Goal: Task Accomplishment & Management: Manage account settings

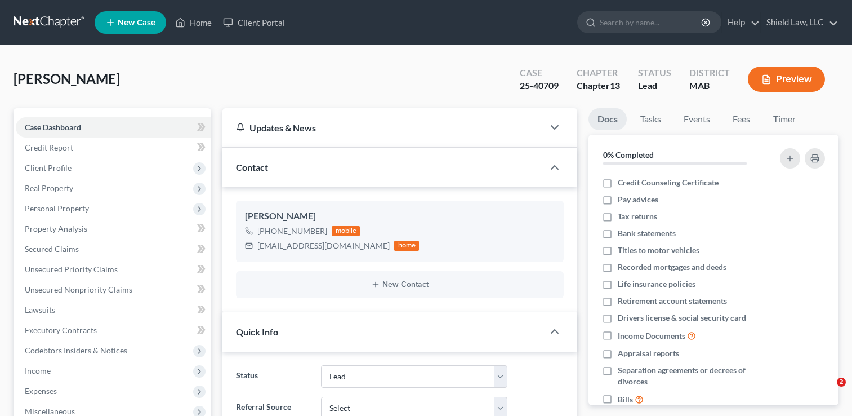
select select "10"
click at [624, 19] on input "search" at bounding box center [651, 22] width 103 height 21
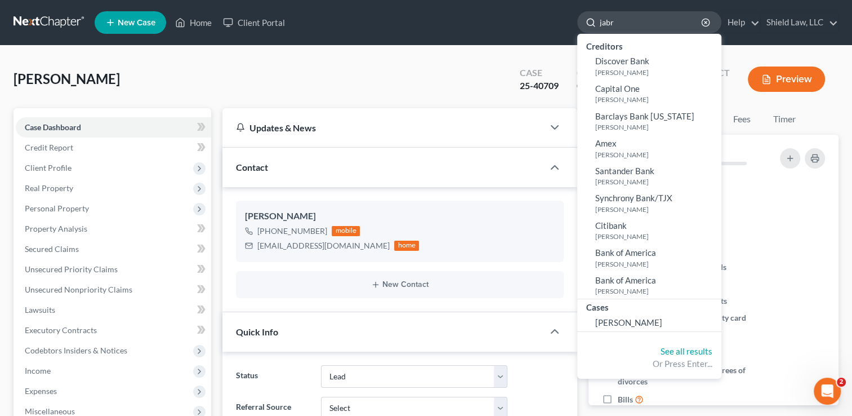
type input "jabri"
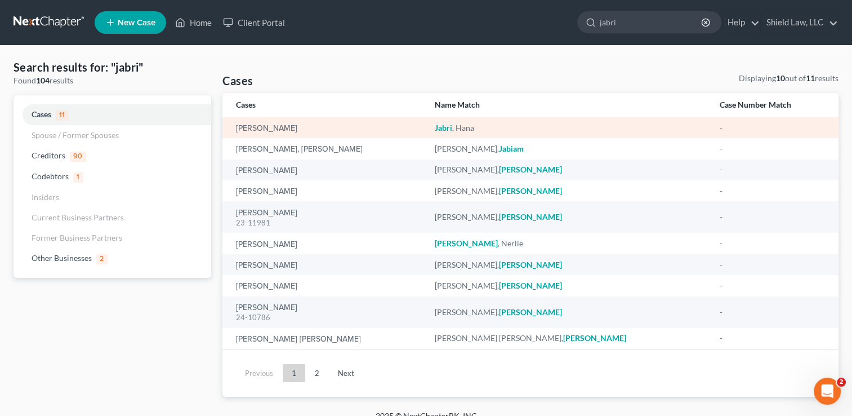
click at [452, 127] on em "Jabri" at bounding box center [443, 128] width 17 height 10
click at [255, 126] on link "Jabri, Hana" at bounding box center [266, 128] width 61 height 8
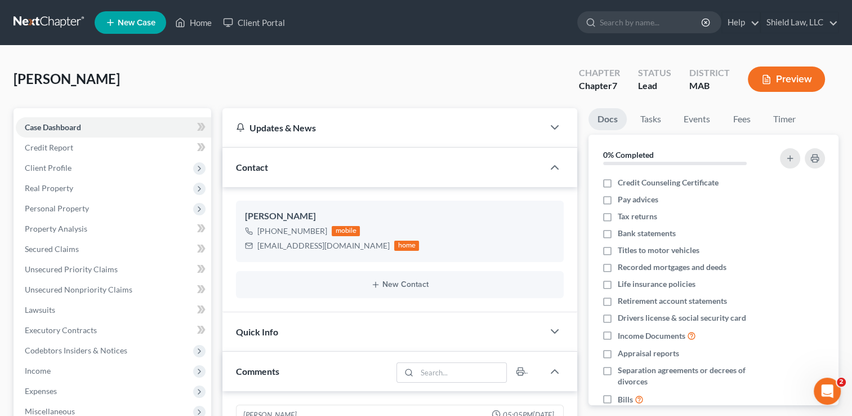
scroll to position [2730, 0]
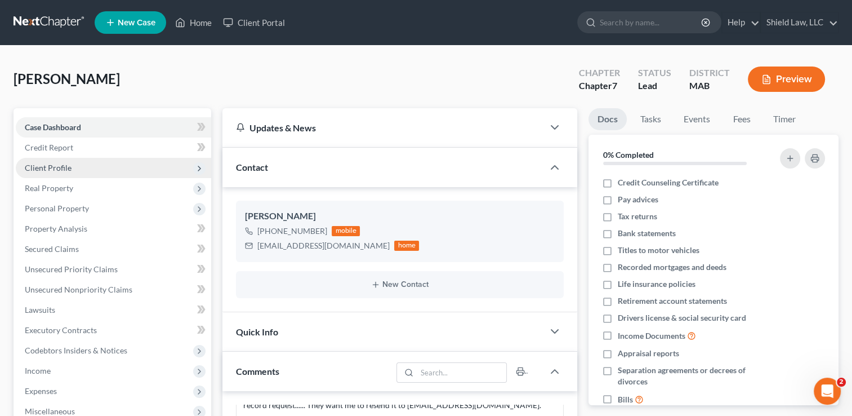
click at [192, 168] on span "Client Profile" at bounding box center [113, 168] width 195 height 20
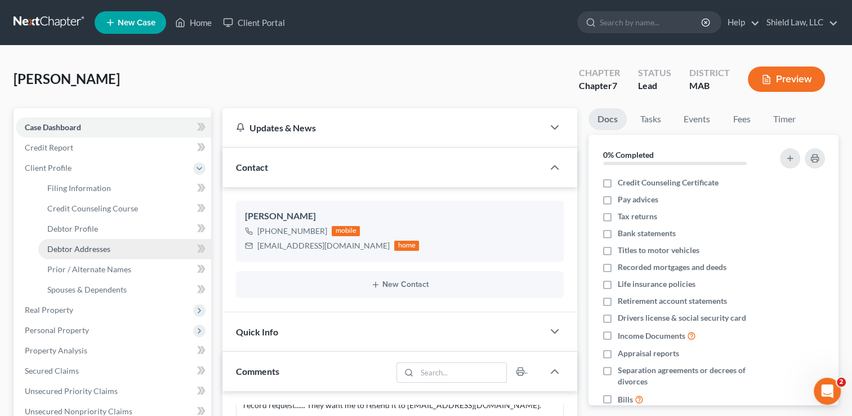
scroll to position [0, 0]
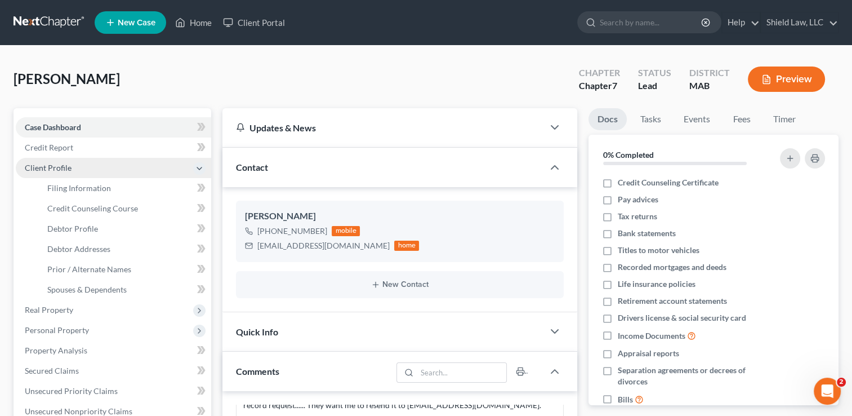
click at [196, 166] on icon at bounding box center [199, 168] width 9 height 9
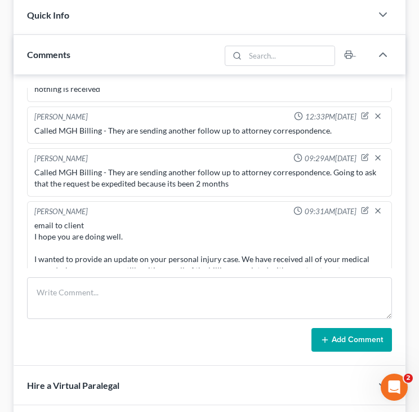
scroll to position [2124, 0]
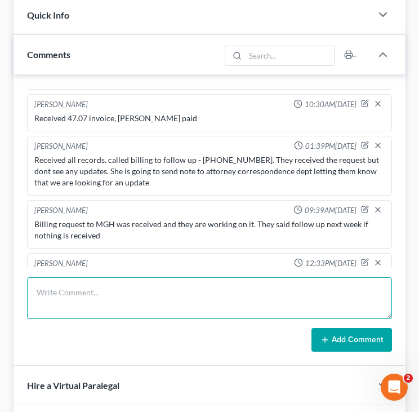
click at [164, 295] on textarea at bounding box center [209, 298] width 365 height 42
type textarea "a"
type textarea "-"
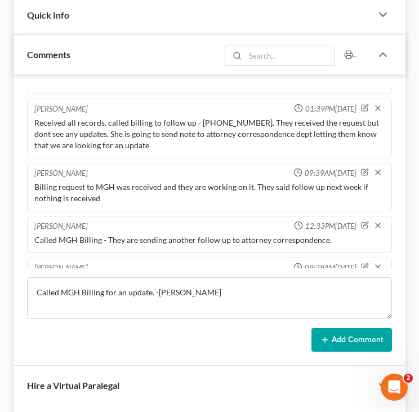
scroll to position [2161, 0]
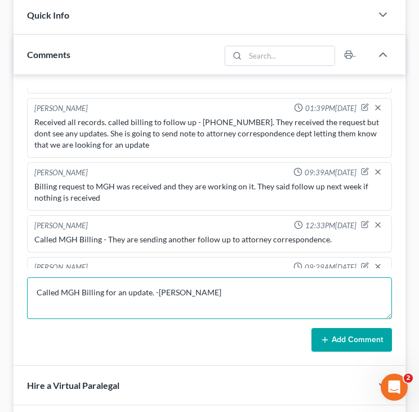
click at [153, 292] on textarea "Called MGH Billing for an update. -Bethany Carideo" at bounding box center [209, 298] width 365 height 42
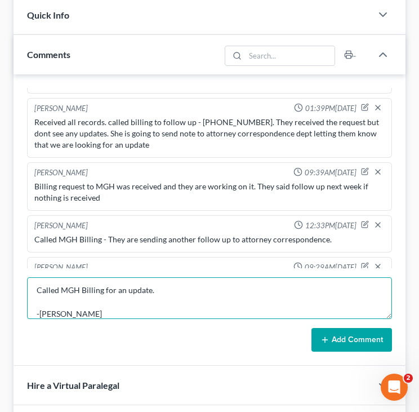
click at [171, 287] on textarea "Called MGH Billing for an update. -Bethany Carideo" at bounding box center [209, 298] width 365 height 42
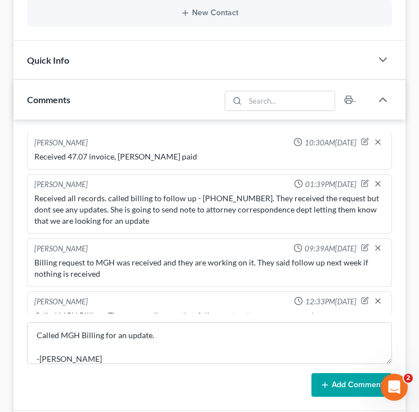
scroll to position [2132, 0]
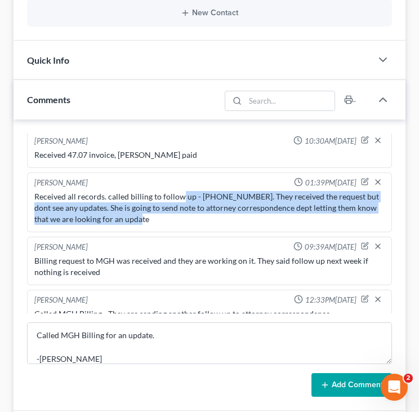
drag, startPoint x: 179, startPoint y: 168, endPoint x: 180, endPoint y: 193, distance: 24.8
click at [180, 193] on div "Received all records. called billing to follow up - 617-726-2000. They received…" at bounding box center [209, 208] width 350 height 34
drag, startPoint x: 180, startPoint y: 193, endPoint x: 160, endPoint y: 193, distance: 20.3
click at [160, 193] on div "Received all records. called billing to follow up - 617-726-2000. They received…" at bounding box center [209, 208] width 350 height 34
click at [178, 191] on div "Received all records. called billing to follow up - 617-726-2000. They received…" at bounding box center [209, 208] width 350 height 34
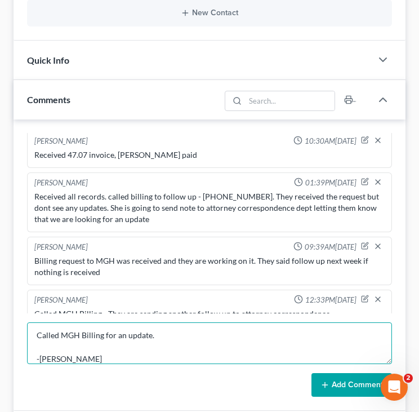
click at [165, 337] on textarea "Called MGH Billing for an update. -Bethany Carideo" at bounding box center [209, 343] width 365 height 42
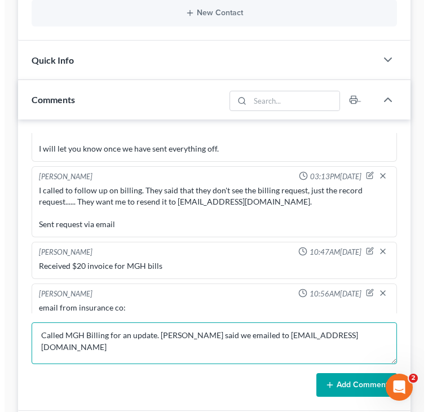
scroll to position [2494, 0]
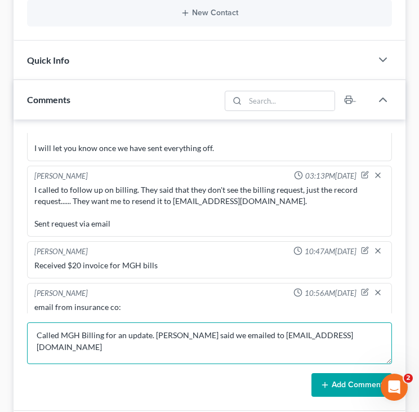
click at [158, 330] on textarea "Called MGH Billing for an update. Deborah said we emailed to hunter@shieldlaw.c…" at bounding box center [209, 343] width 365 height 42
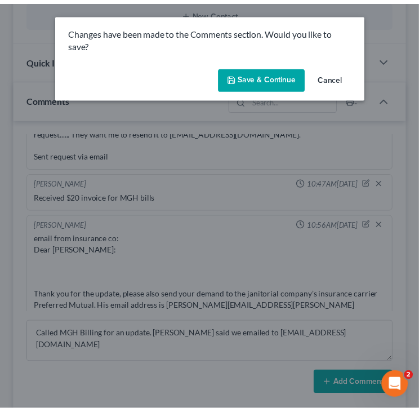
scroll to position [2437, 0]
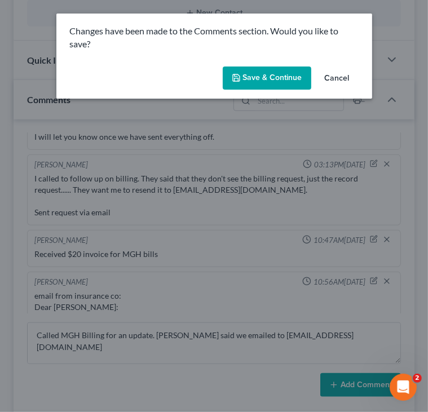
click at [333, 80] on button "Cancel" at bounding box center [336, 79] width 43 height 23
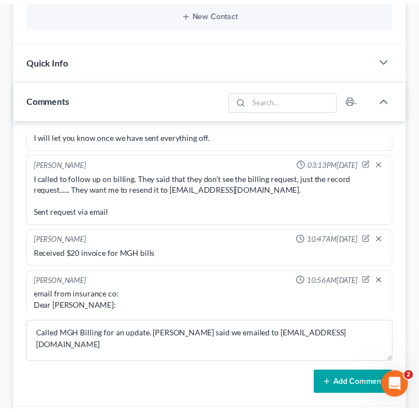
scroll to position [2494, 0]
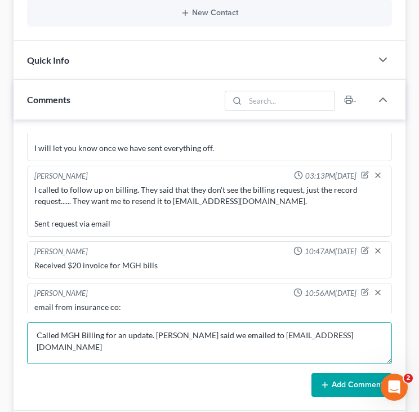
click at [203, 334] on textarea "Called MGH Billing for an update. Deborah said we emailed to hunter@shieldlaw.c…" at bounding box center [209, 343] width 365 height 42
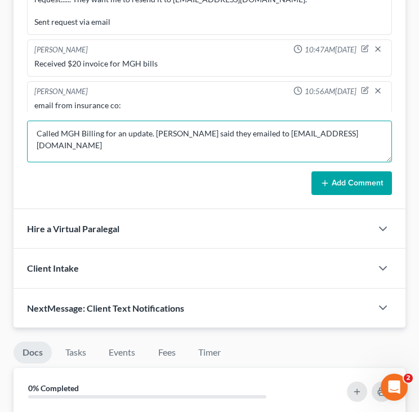
scroll to position [507, 0]
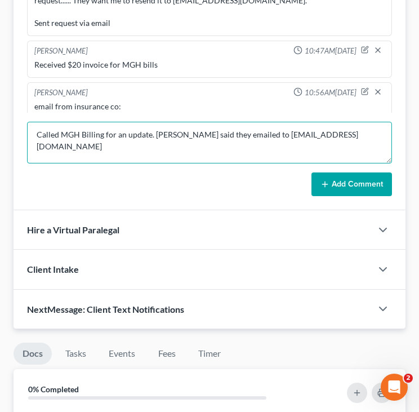
click at [83, 130] on textarea "Called MGH Billing for an update. Deborah said they emailed to hunter@shieldlaw…" at bounding box center [209, 143] width 365 height 42
type textarea "-Bethany Carideo"
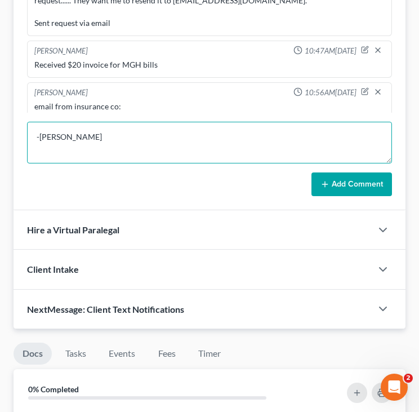
scroll to position [0, 0]
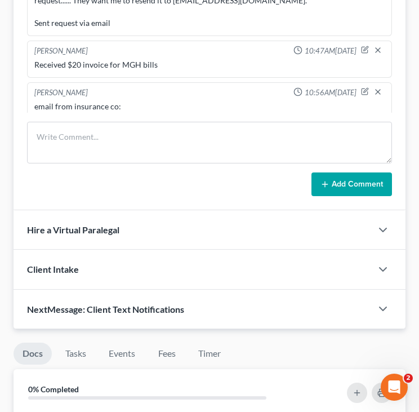
click at [108, 176] on div "Add Comment" at bounding box center [209, 184] width 365 height 24
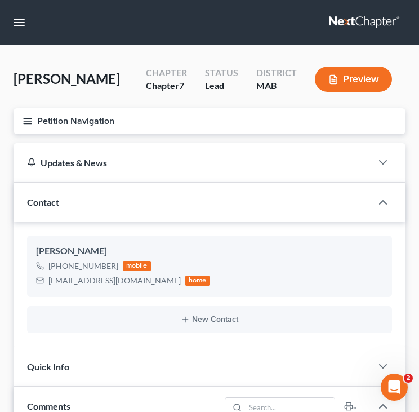
click at [370, 14] on link at bounding box center [365, 22] width 72 height 20
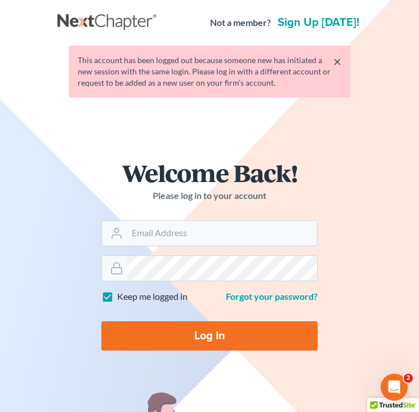
type input "[EMAIL_ADDRESS][DOMAIN_NAME]"
click at [211, 328] on input "Log In" at bounding box center [209, 335] width 216 height 29
type input "Thinking..."
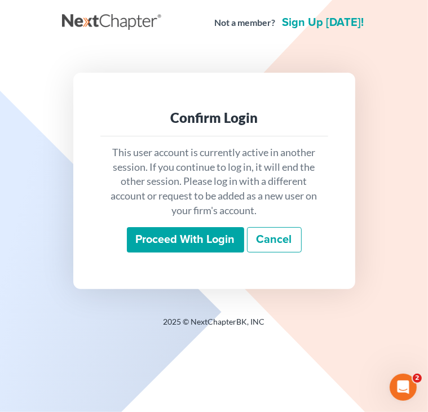
click at [210, 301] on div "Confirm Login This user account is currently active in another session. If you …" at bounding box center [214, 181] width 304 height 270
click at [216, 243] on input "Proceed with login" at bounding box center [185, 240] width 117 height 26
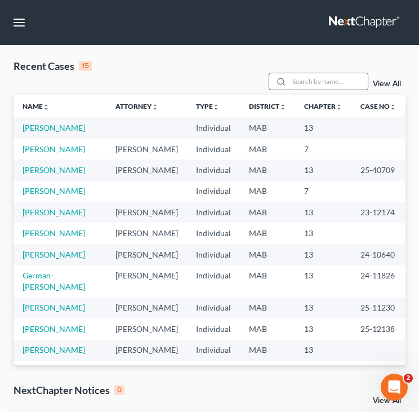
click at [313, 79] on input "search" at bounding box center [328, 81] width 79 height 16
click at [74, 124] on link "Chahwan, Arlette" at bounding box center [54, 128] width 63 height 10
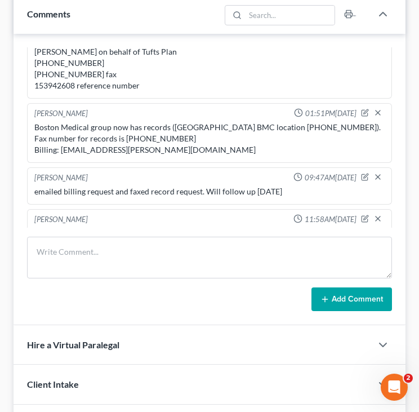
scroll to position [347, 0]
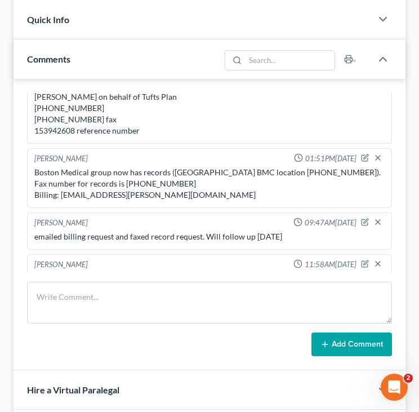
click at [259, 273] on div "Billing request was kicked back, they responded and stated that they do not ser…" at bounding box center [209, 278] width 350 height 11
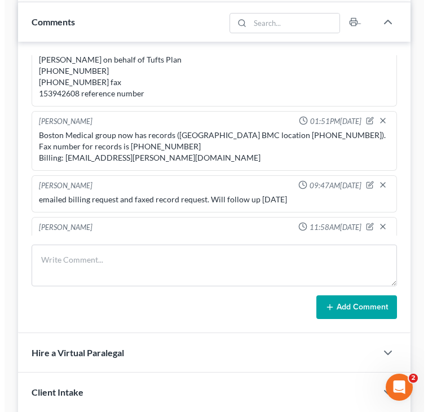
scroll to position [389, 0]
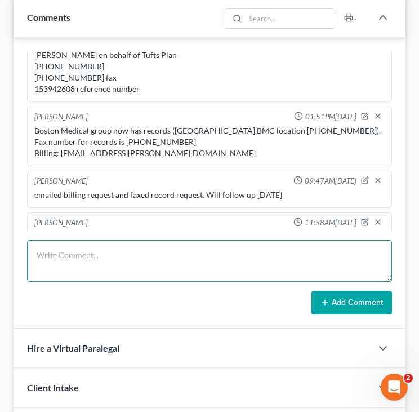
click at [310, 252] on textarea at bounding box center [209, 261] width 365 height 42
type textarea "C"
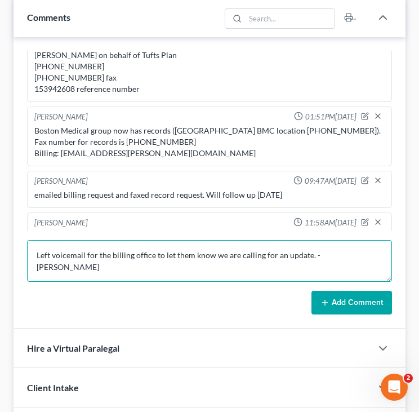
type textarea "Left voicemail for the billing office to let them know we are calling for an up…"
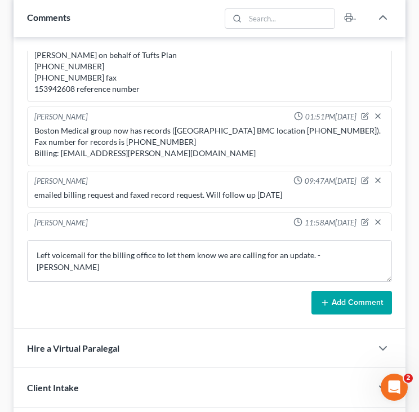
click at [336, 308] on button "Add Comment" at bounding box center [352, 303] width 81 height 24
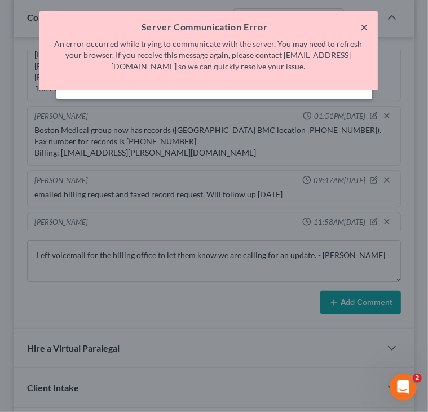
click at [363, 24] on button "×" at bounding box center [365, 27] width 8 height 14
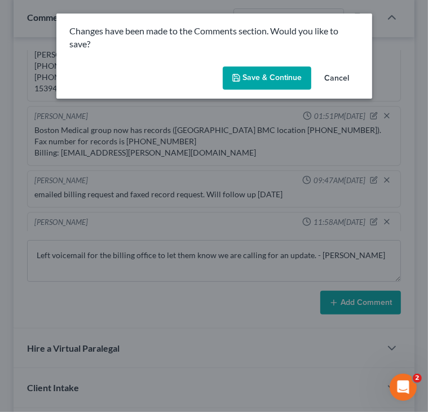
click at [338, 81] on button "Cancel" at bounding box center [336, 79] width 43 height 23
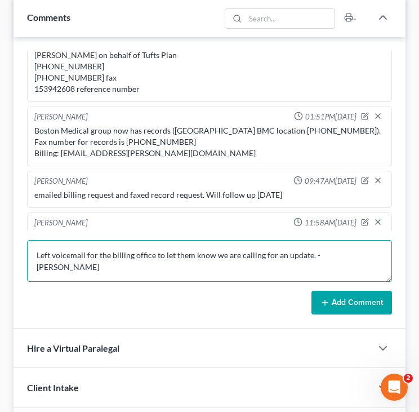
click at [257, 252] on textarea "Left voicemail for the billing office to let them know we are calling for an up…" at bounding box center [209, 261] width 365 height 42
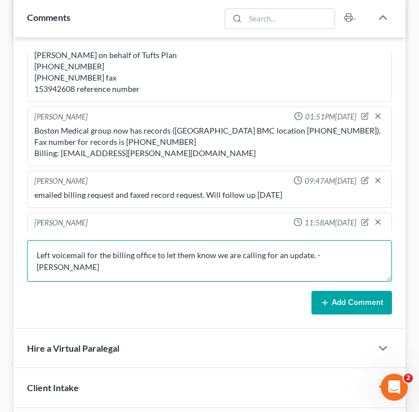
click at [257, 252] on textarea "Left voicemail for the billing office to let them know we are calling for an up…" at bounding box center [209, 261] width 365 height 42
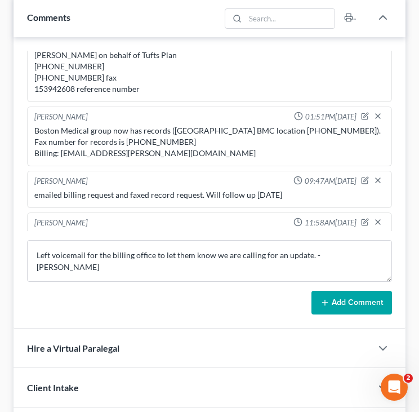
click at [335, 302] on button "Add Comment" at bounding box center [352, 303] width 81 height 24
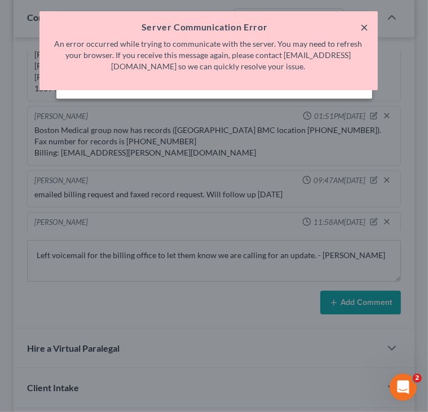
click at [362, 26] on button "×" at bounding box center [365, 27] width 8 height 14
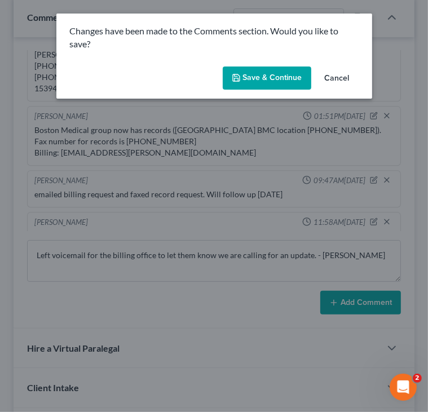
click at [338, 74] on button "Cancel" at bounding box center [336, 79] width 43 height 23
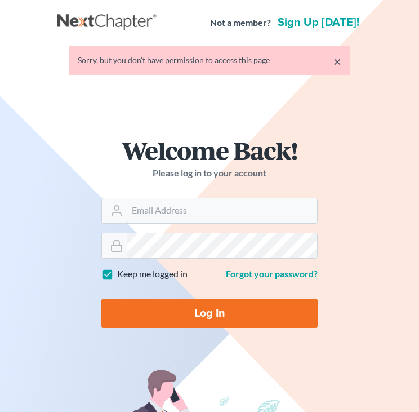
type input "[EMAIL_ADDRESS][DOMAIN_NAME]"
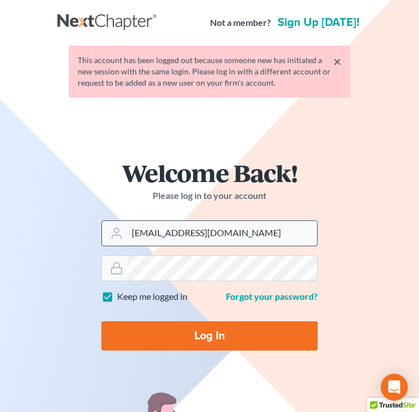
click at [229, 225] on input "Hunter@shieldlaw.com" at bounding box center [222, 233] width 190 height 25
type input "dominick@shieldlaw.com"
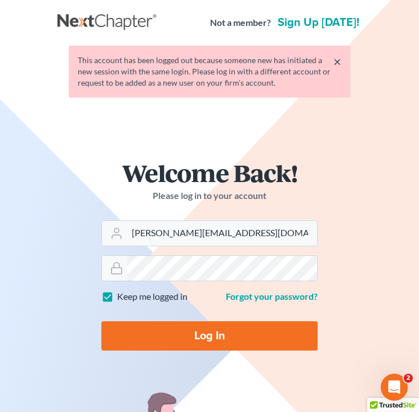
click at [207, 330] on input "Log In" at bounding box center [209, 335] width 216 height 29
type input "Thinking..."
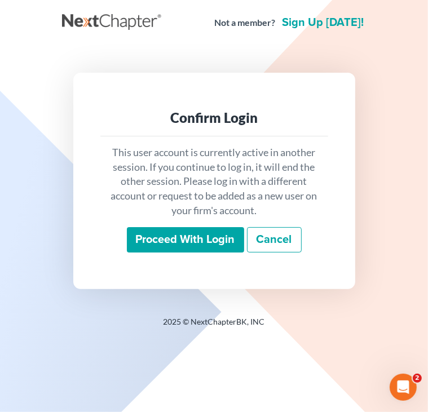
click at [194, 230] on input "Proceed with login" at bounding box center [185, 240] width 117 height 26
